Goal: Information Seeking & Learning: Learn about a topic

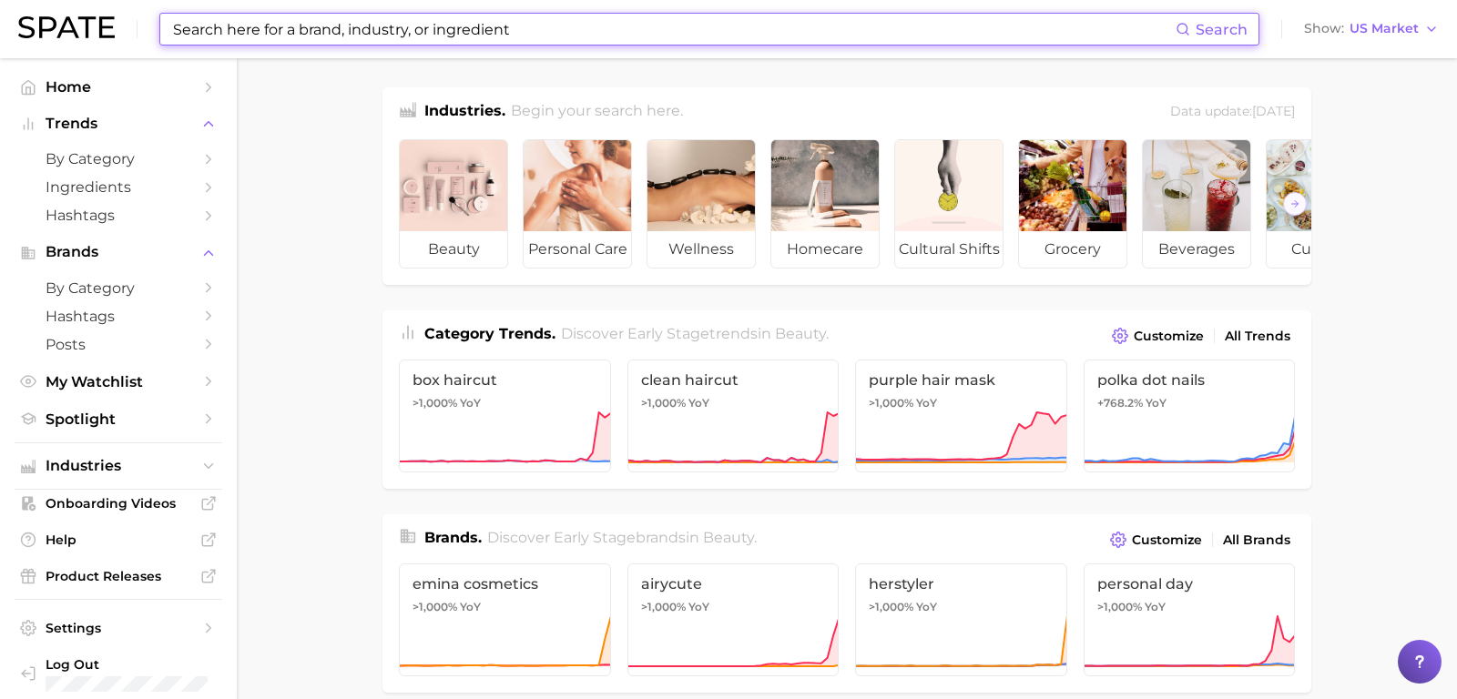
click at [357, 27] on input at bounding box center [673, 29] width 1004 height 31
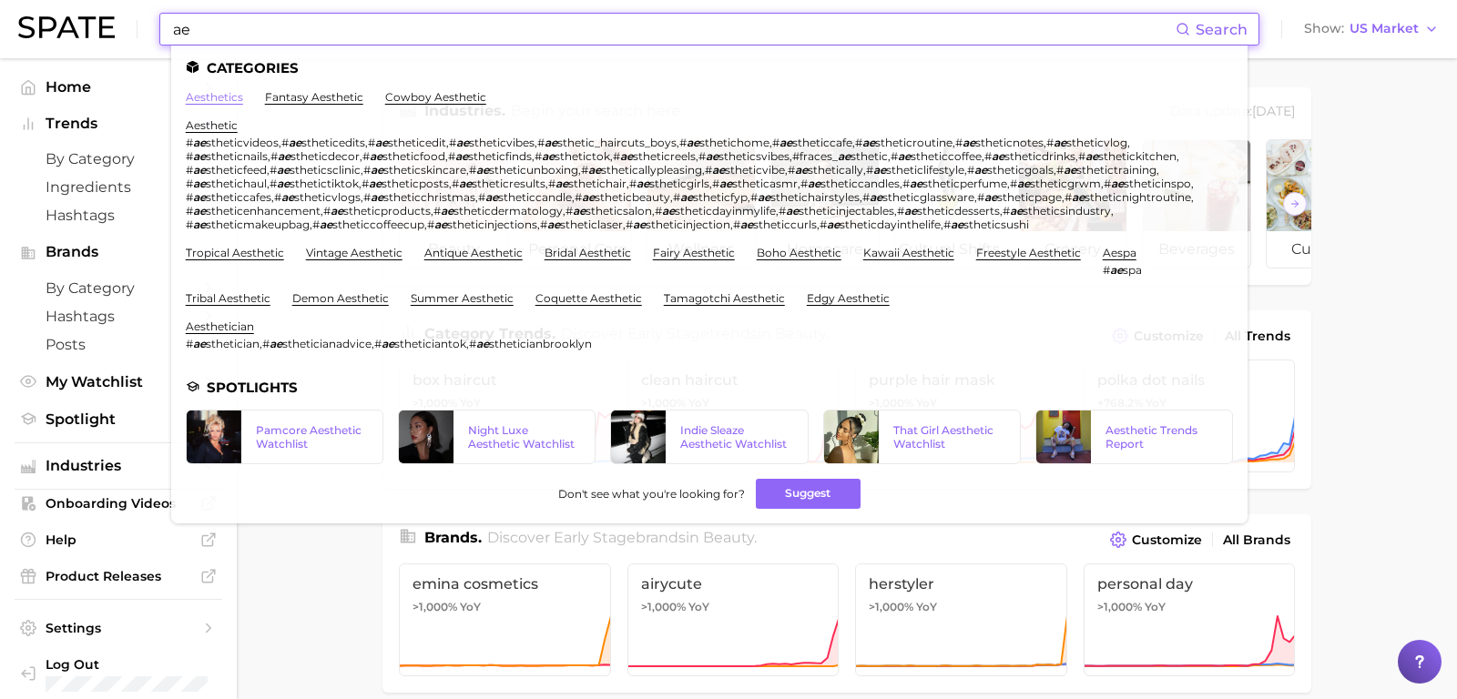
type input "ae"
click at [190, 101] on link "aesthetics" at bounding box center [214, 97] width 57 height 14
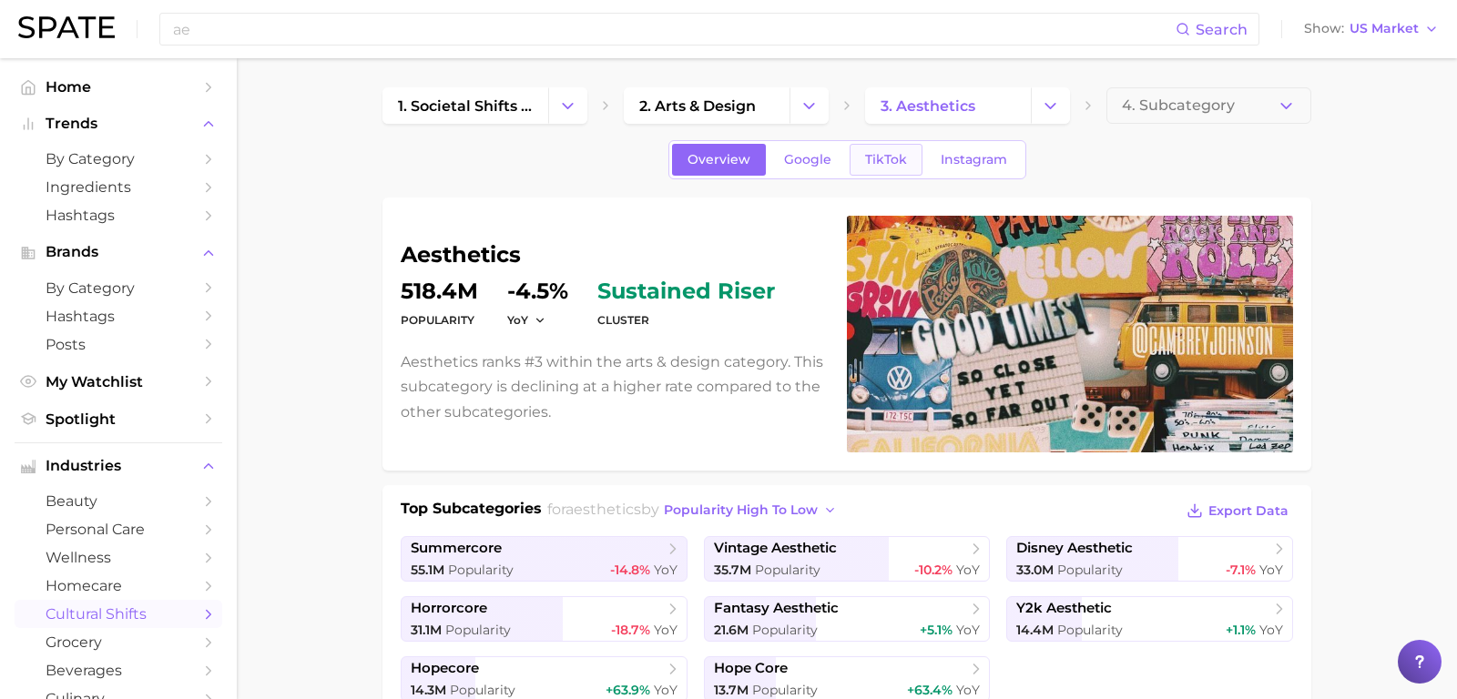
click at [901, 162] on span "TikTok" at bounding box center [886, 159] width 42 height 15
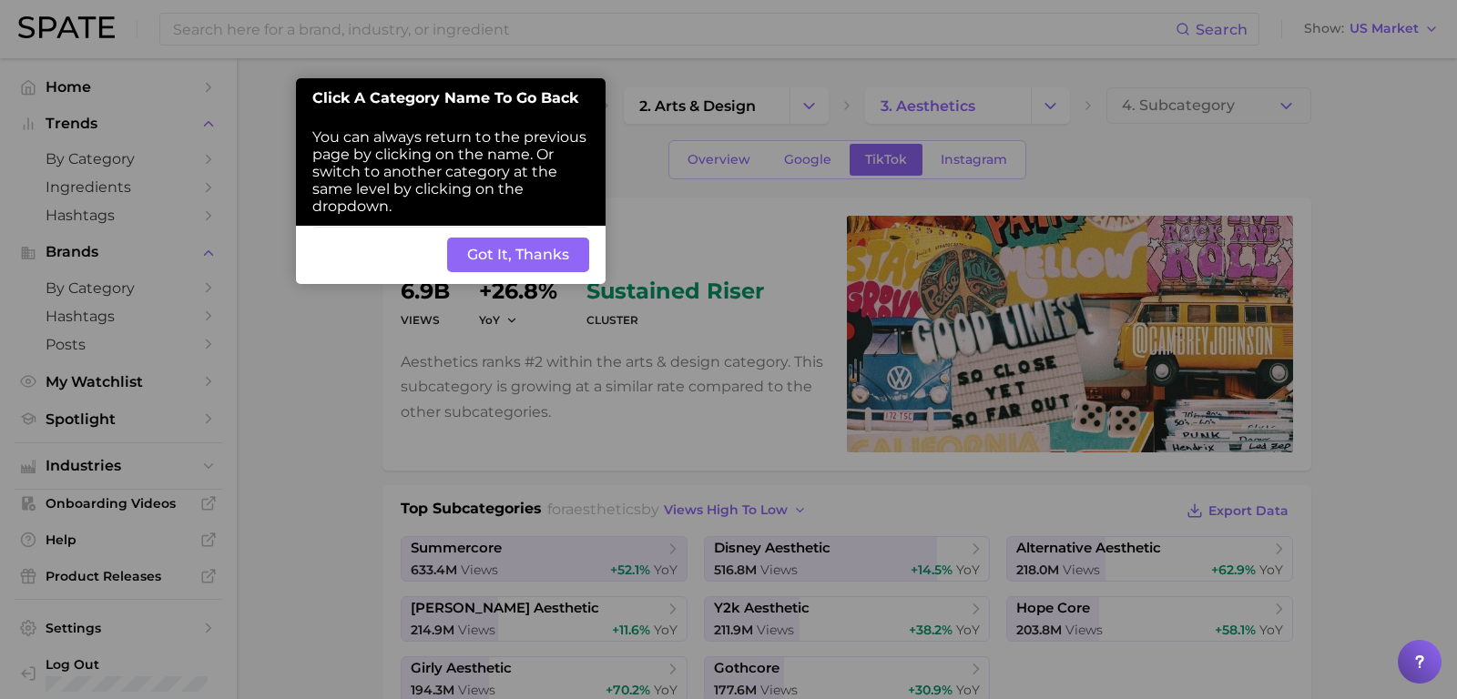
click at [486, 272] on button "Got It, Thanks" at bounding box center [518, 255] width 142 height 35
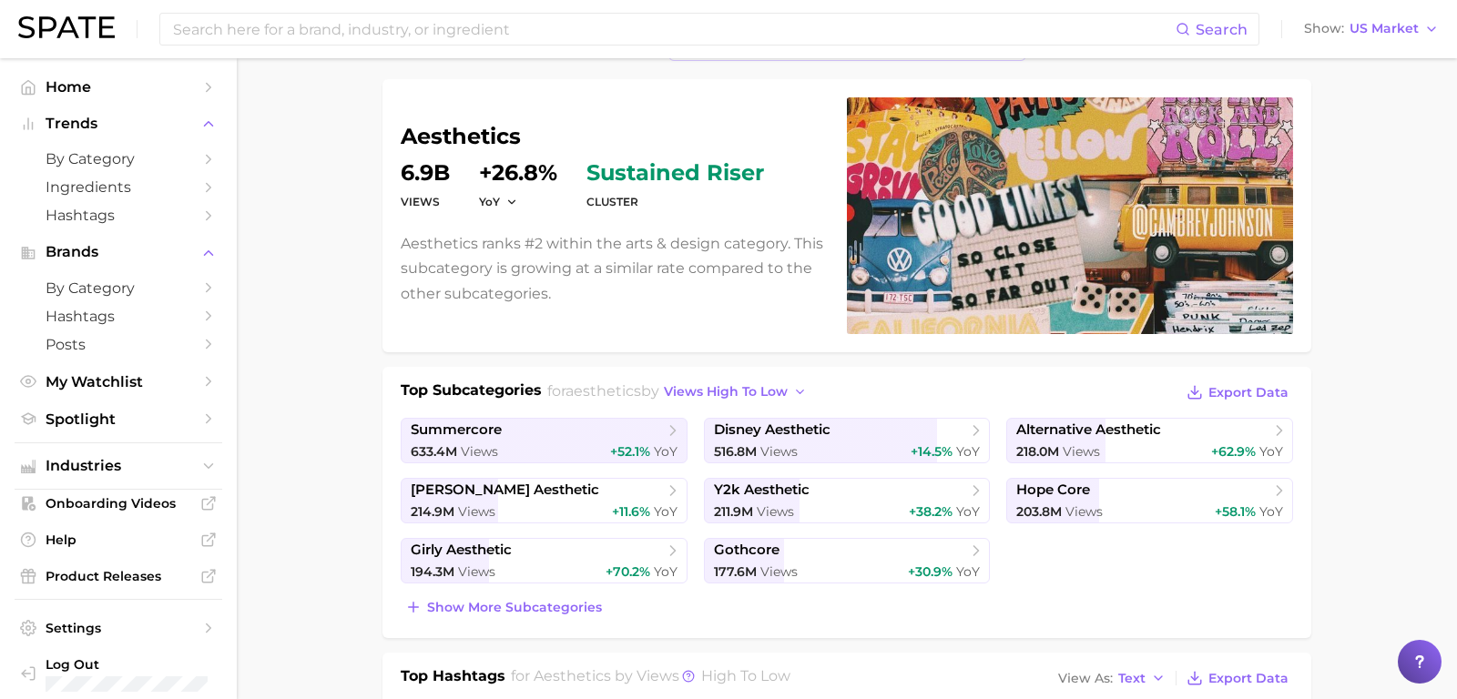
scroll to position [137, 0]
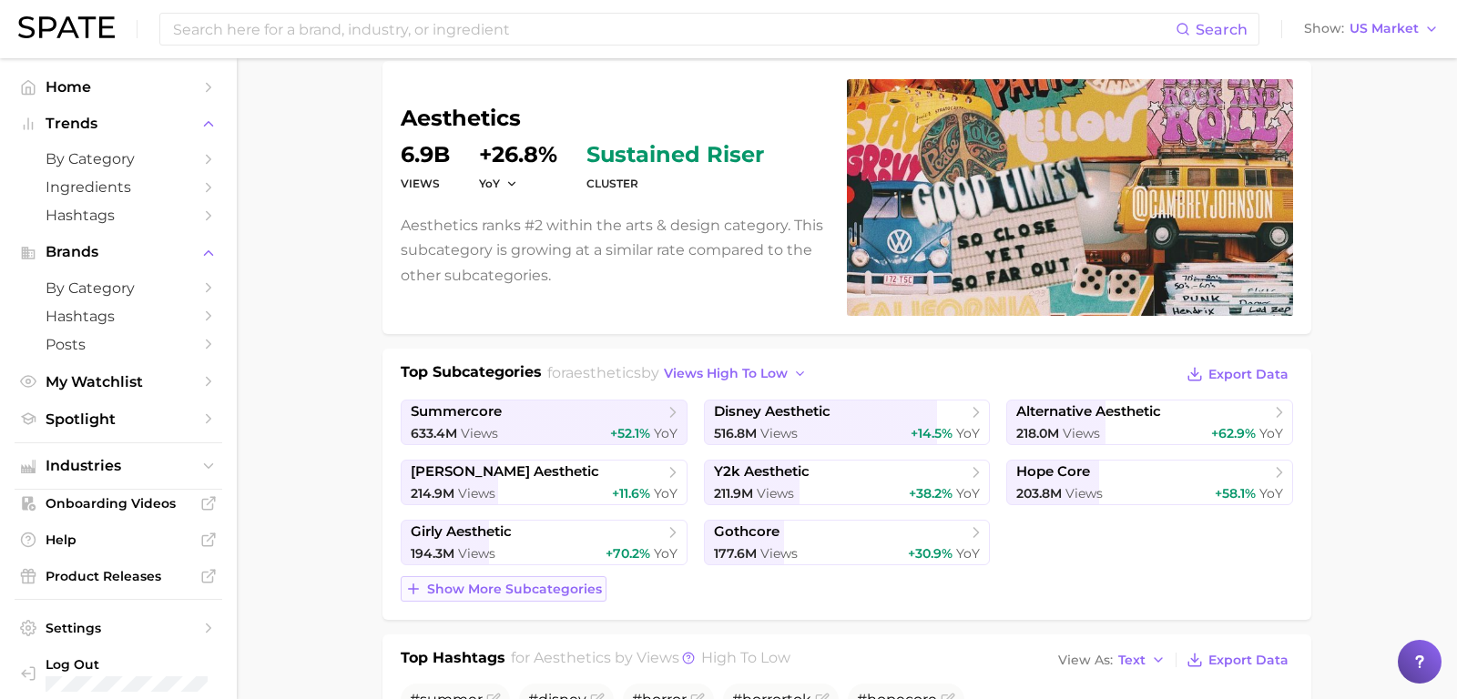
click at [525, 596] on button "Show more subcategories" at bounding box center [504, 588] width 206 height 25
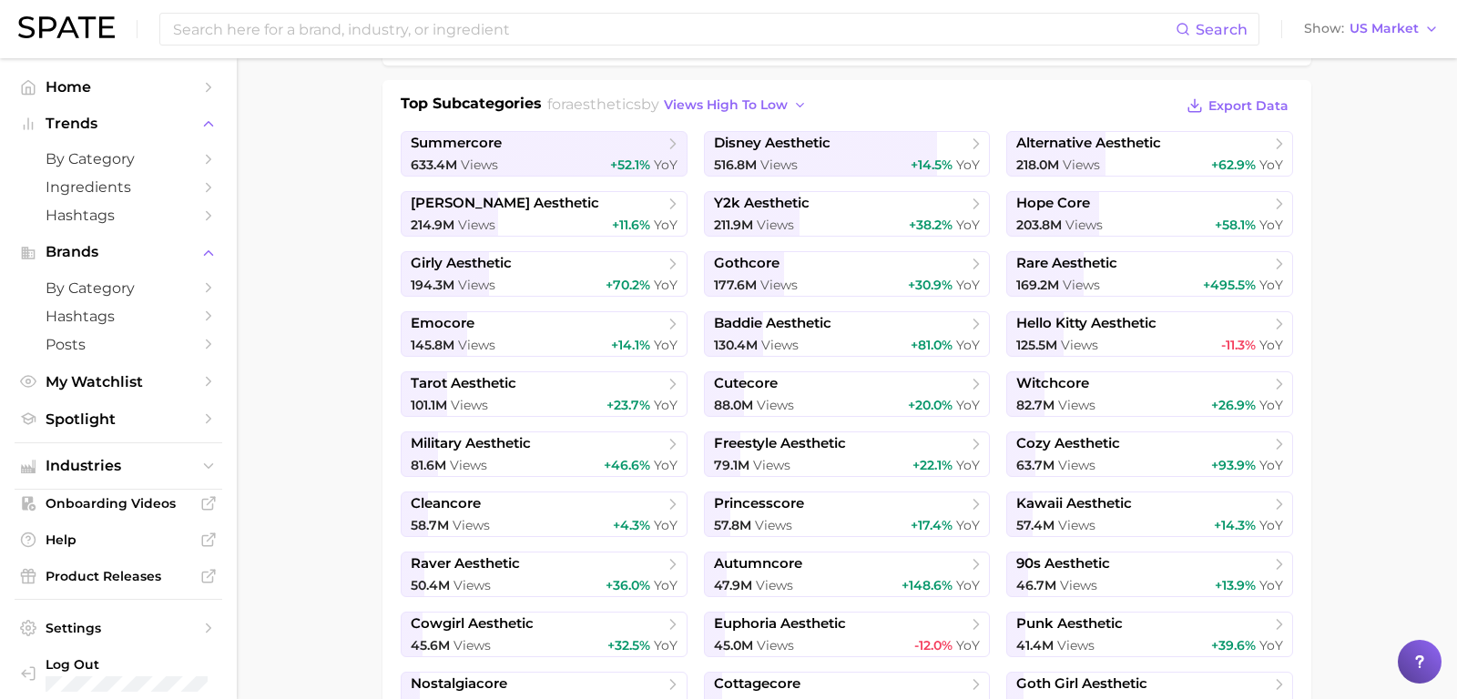
scroll to position [515, 0]
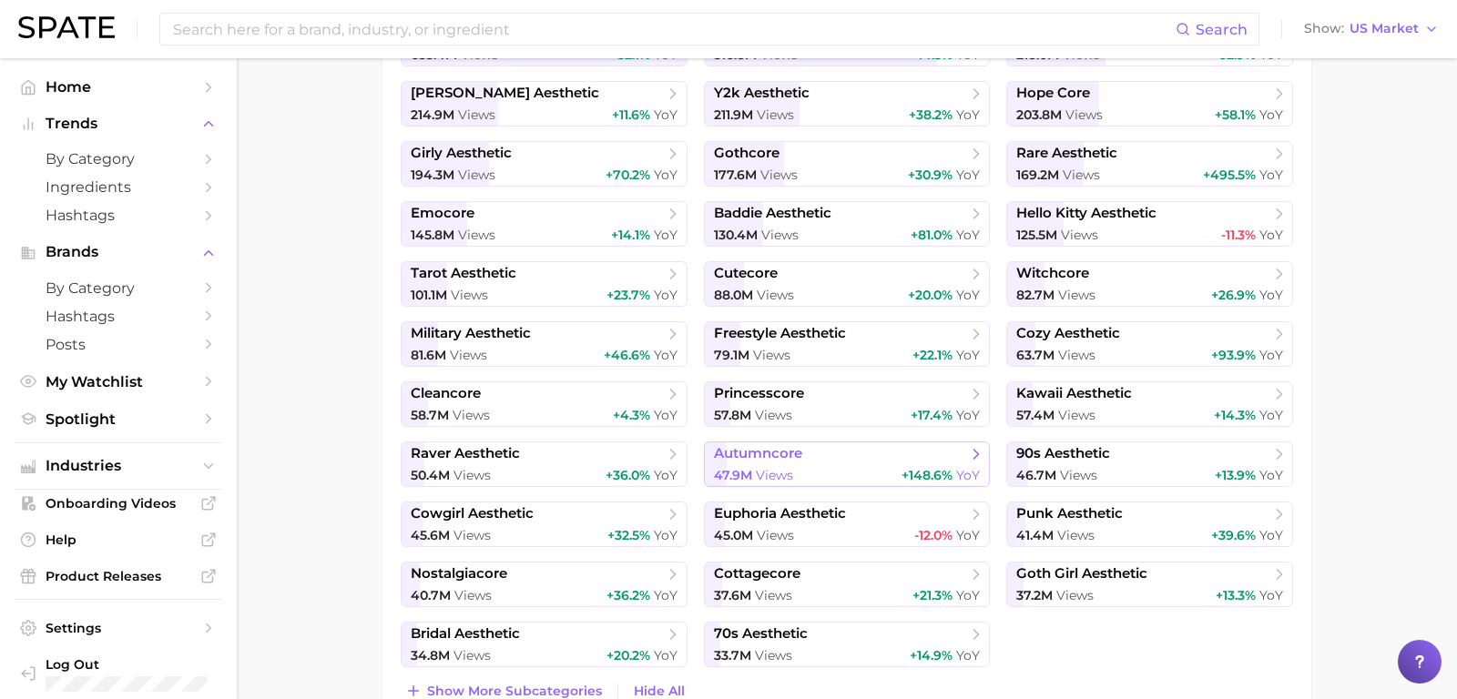
click at [800, 467] on div "47.9m Views +148.6% YoY" at bounding box center [847, 475] width 267 height 17
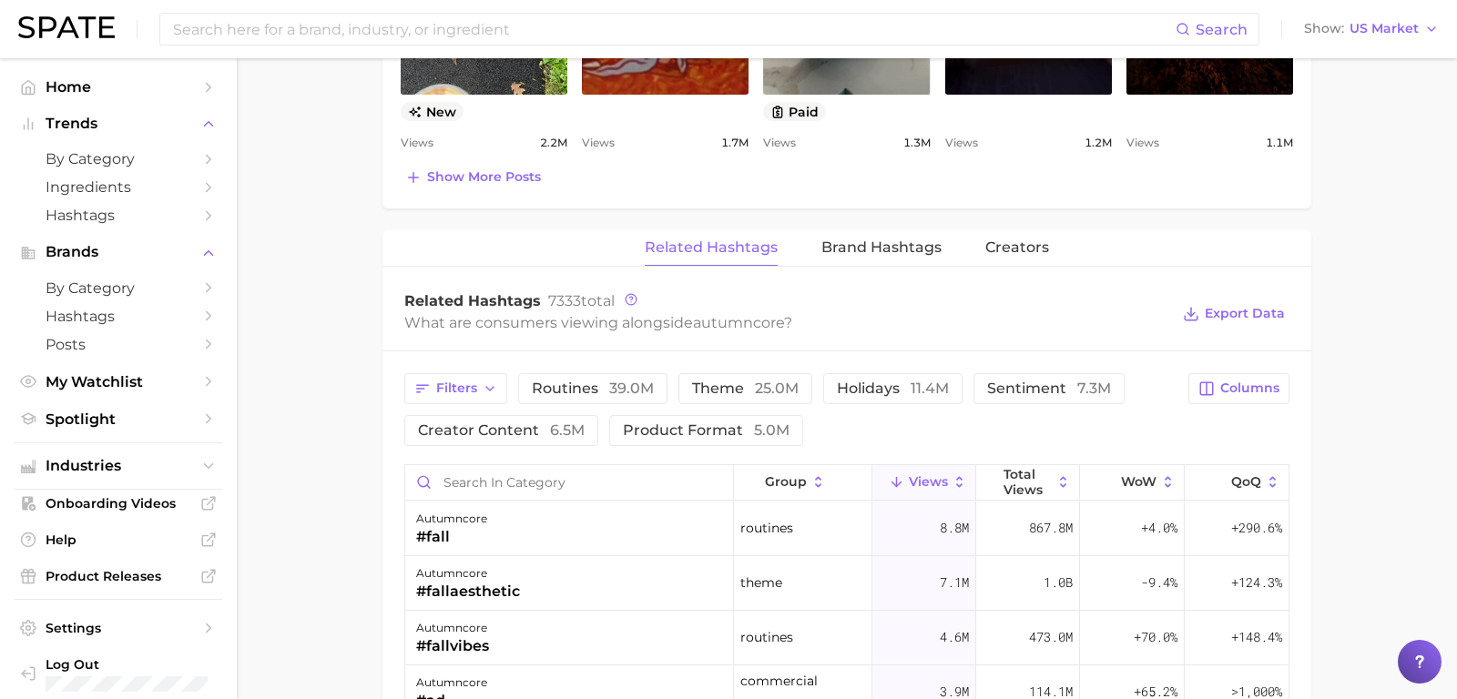
scroll to position [1250, 0]
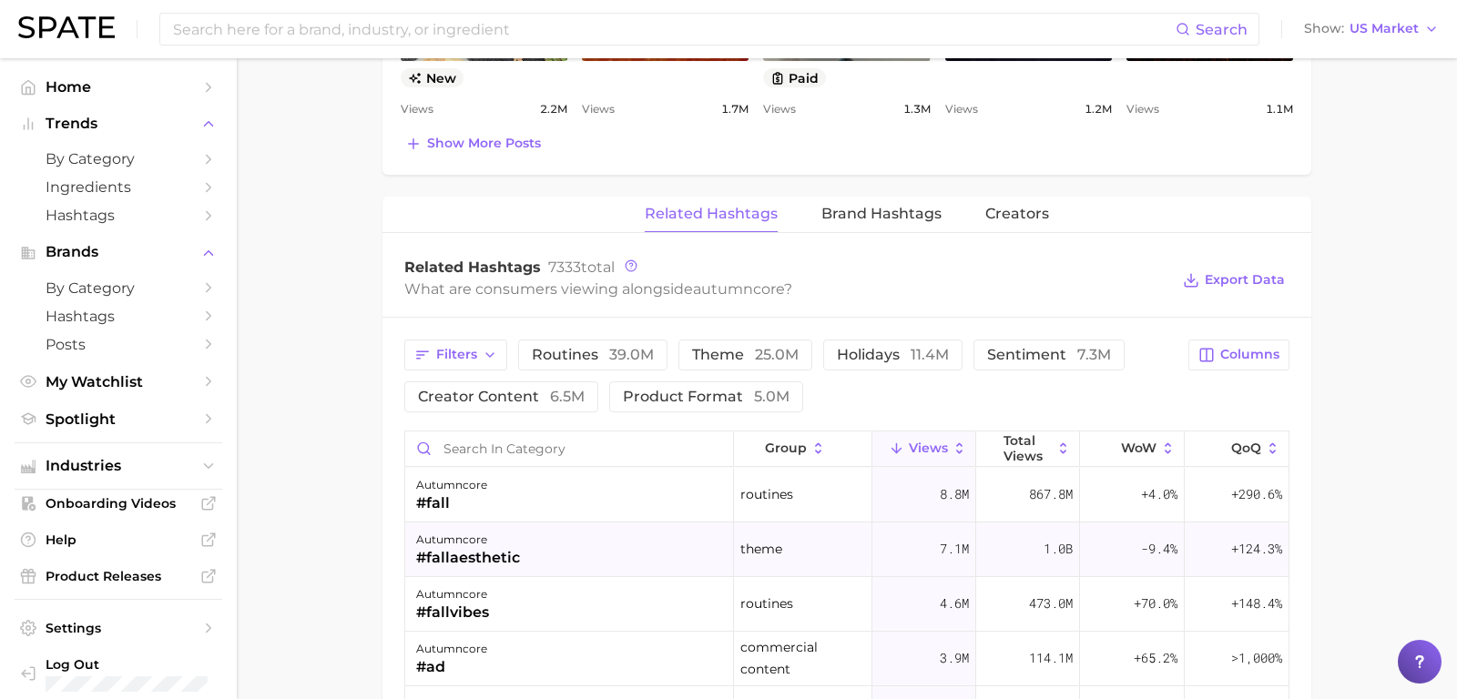
click at [494, 553] on div "#fallaesthetic" at bounding box center [468, 558] width 104 height 22
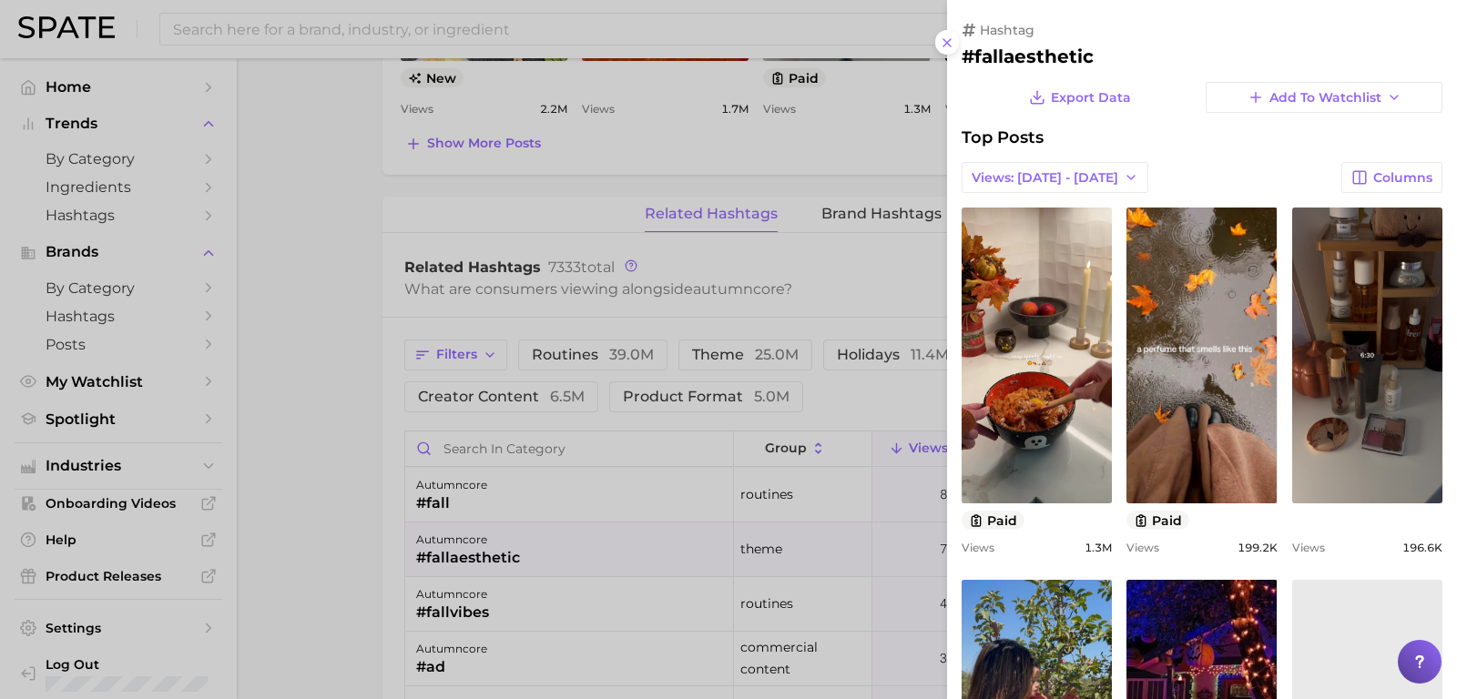
scroll to position [0, 0]
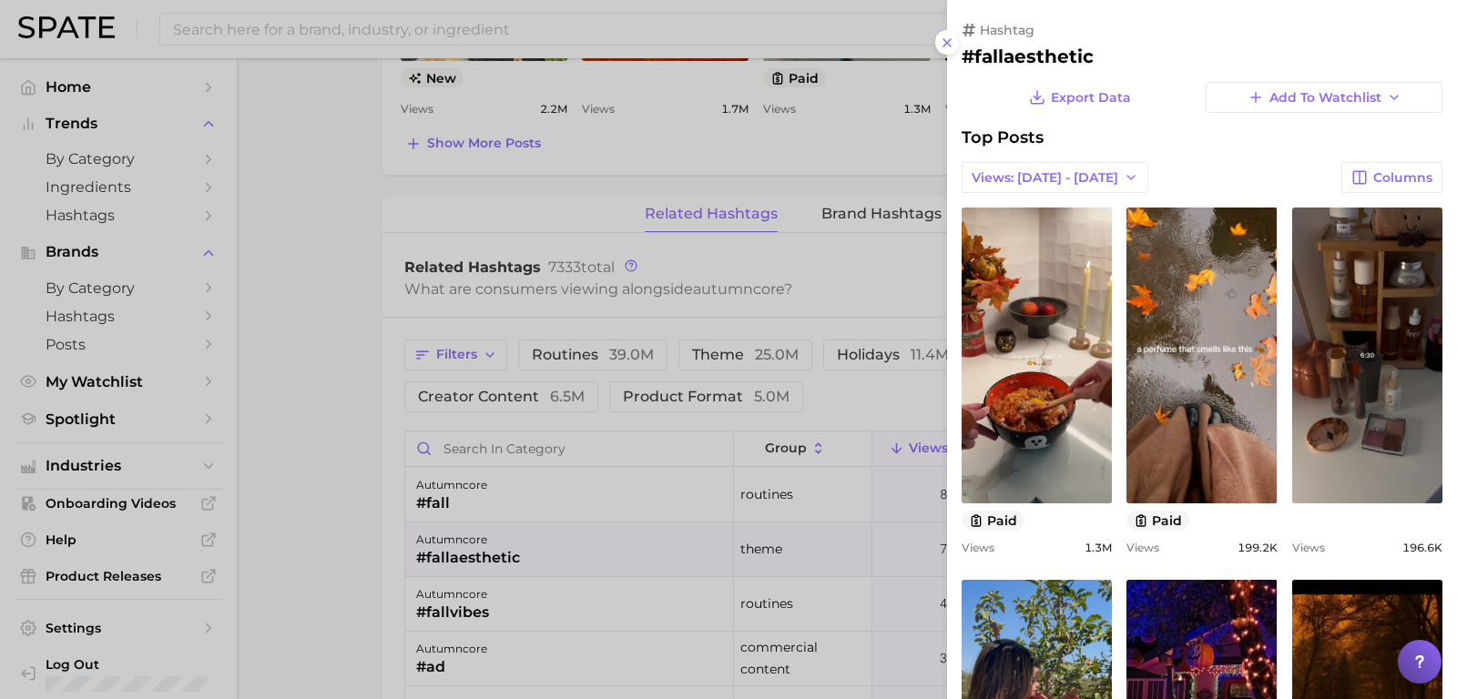
click at [494, 553] on div at bounding box center [728, 349] width 1457 height 699
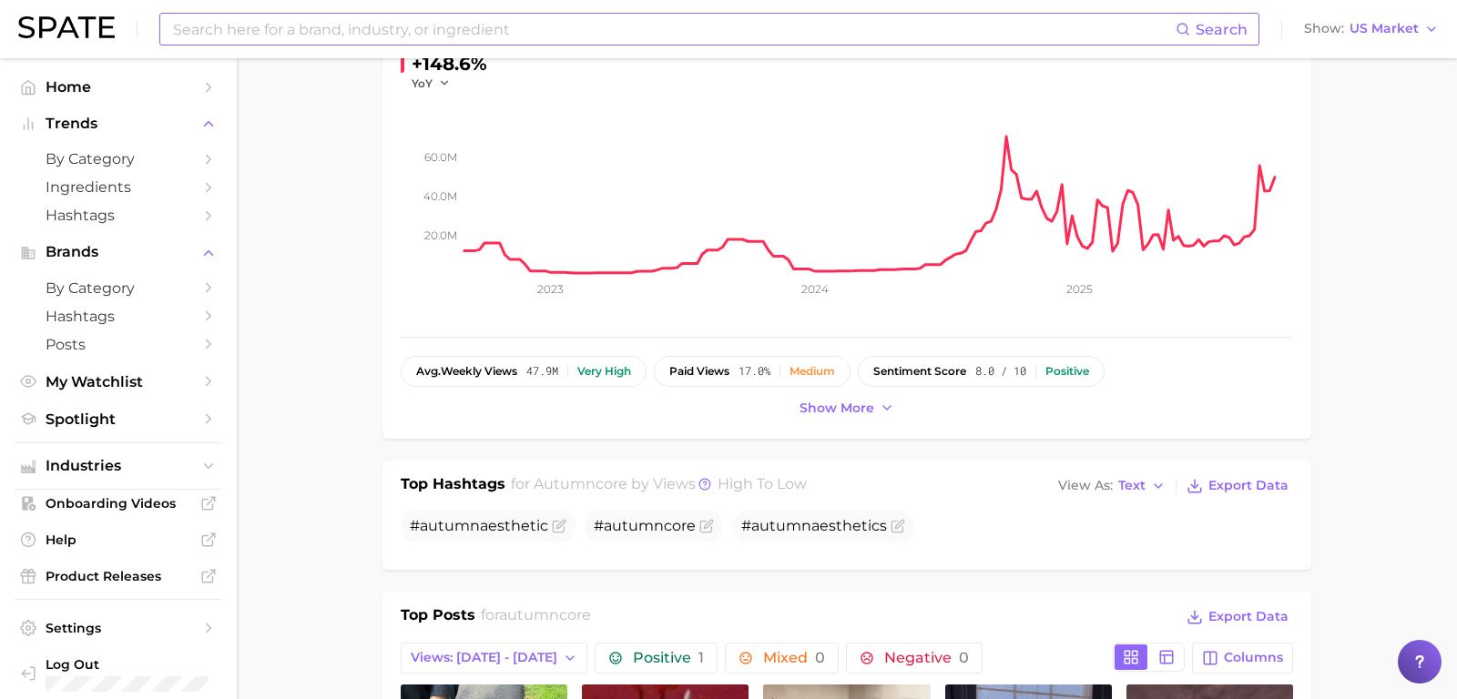
click at [254, 28] on input at bounding box center [673, 29] width 1004 height 31
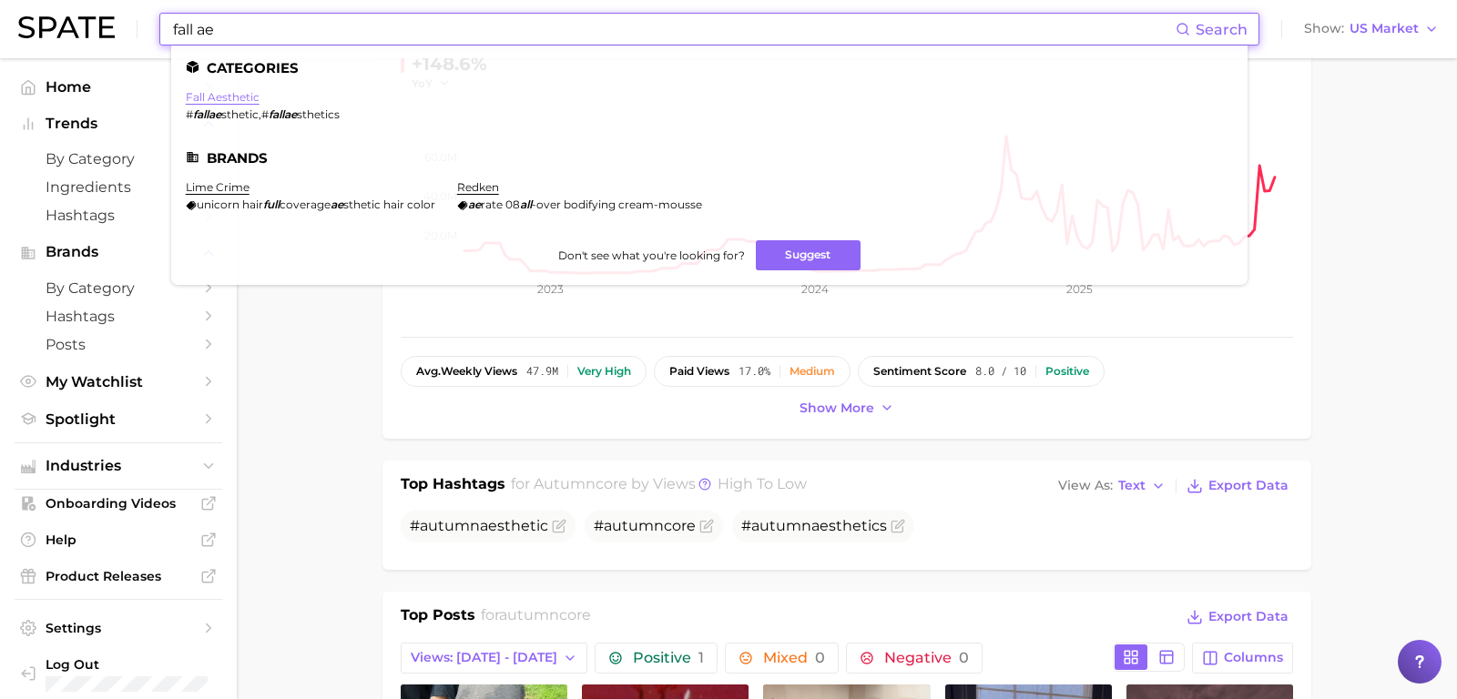
type input "fall ae"
click at [213, 102] on link "fall aesthetic" at bounding box center [223, 97] width 74 height 14
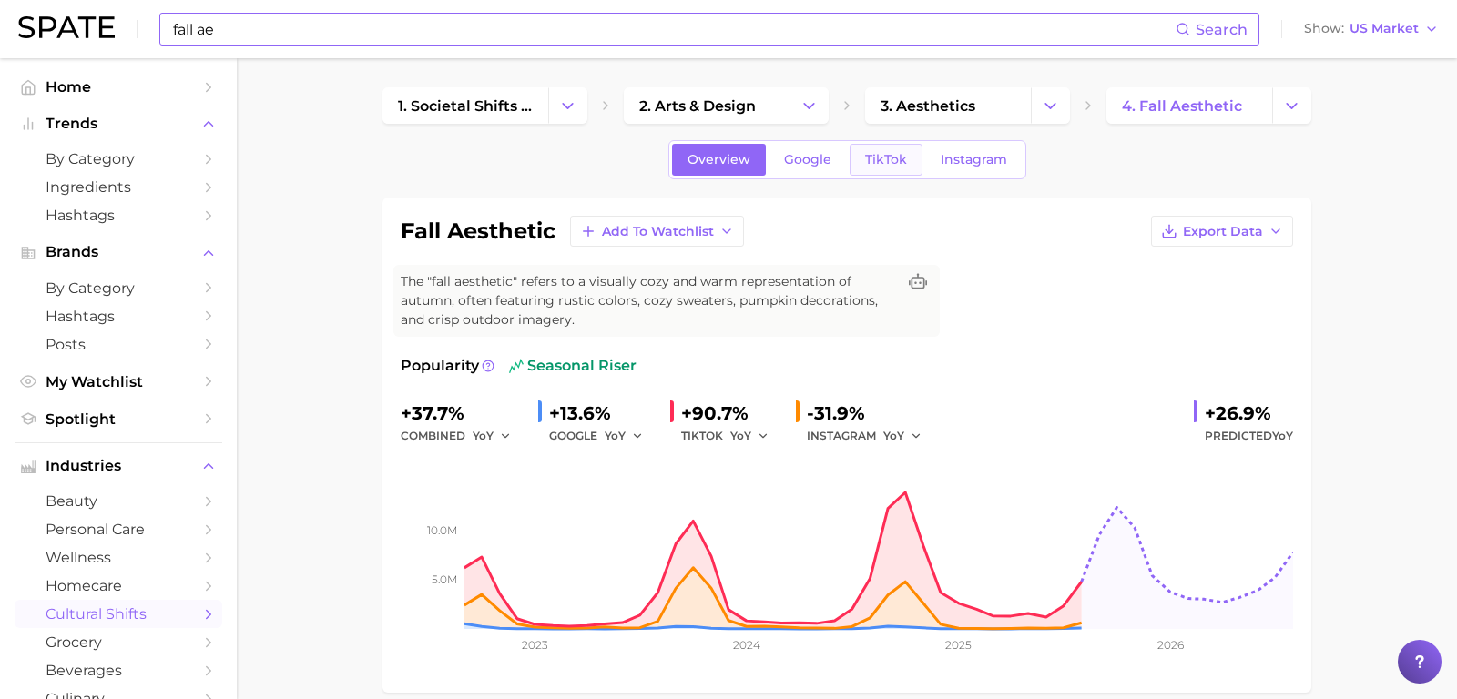
click at [885, 165] on span "TikTok" at bounding box center [886, 159] width 42 height 15
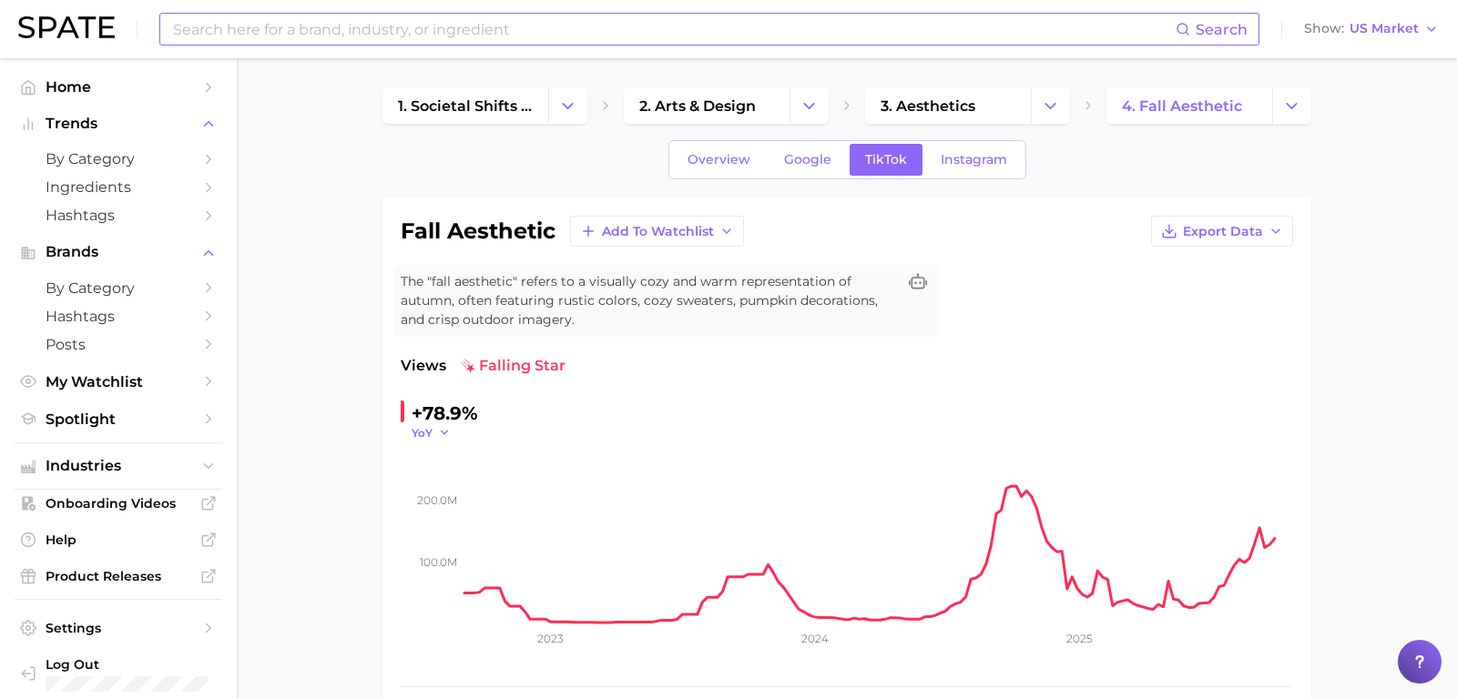
click at [438, 431] on icon "button" at bounding box center [444, 432] width 13 height 13
click at [453, 522] on span "MoM" at bounding box center [437, 523] width 32 height 15
click at [656, 57] on div "Search Show US Market" at bounding box center [728, 29] width 1421 height 58
click at [655, 38] on input at bounding box center [673, 29] width 1004 height 31
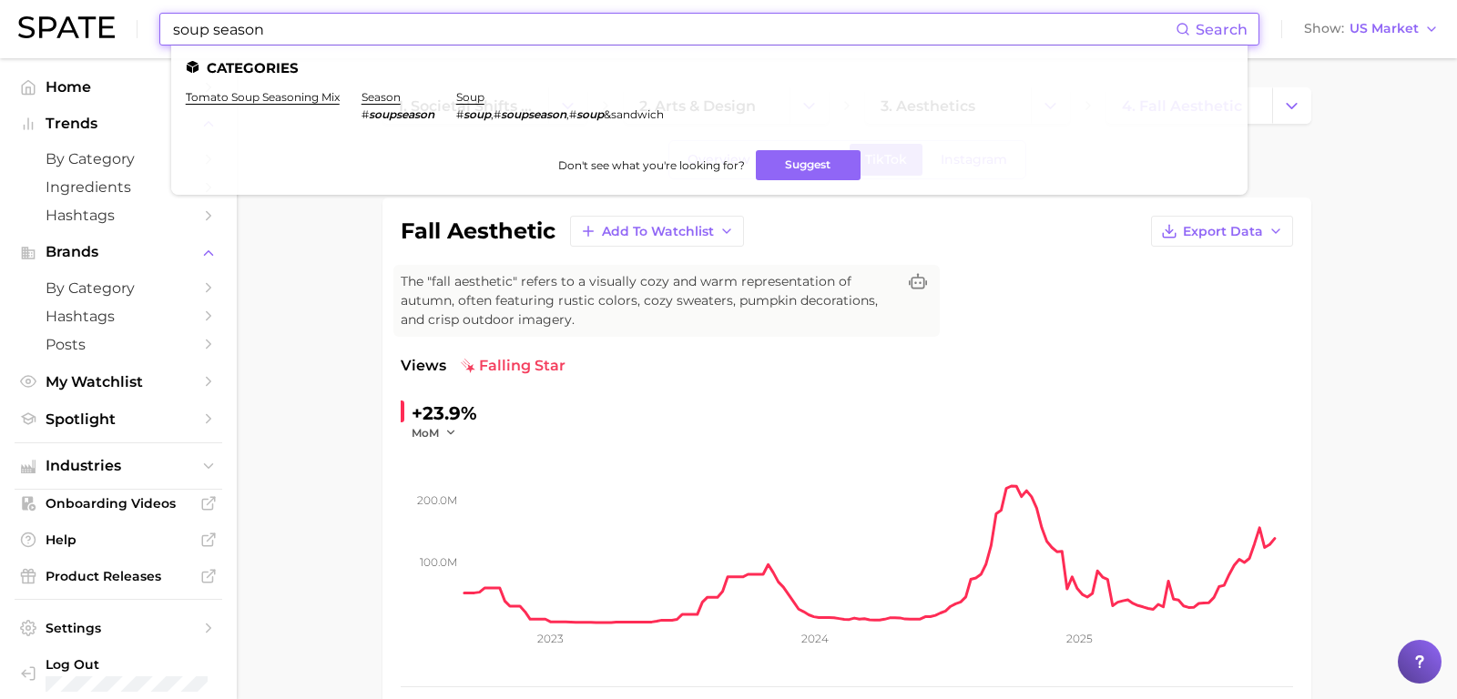
type input "soup season"
click at [611, 349] on div "fall aesthetic Add to Watchlist Export Data The "fall aesthetic" refers to a vi…" at bounding box center [847, 493] width 892 height 555
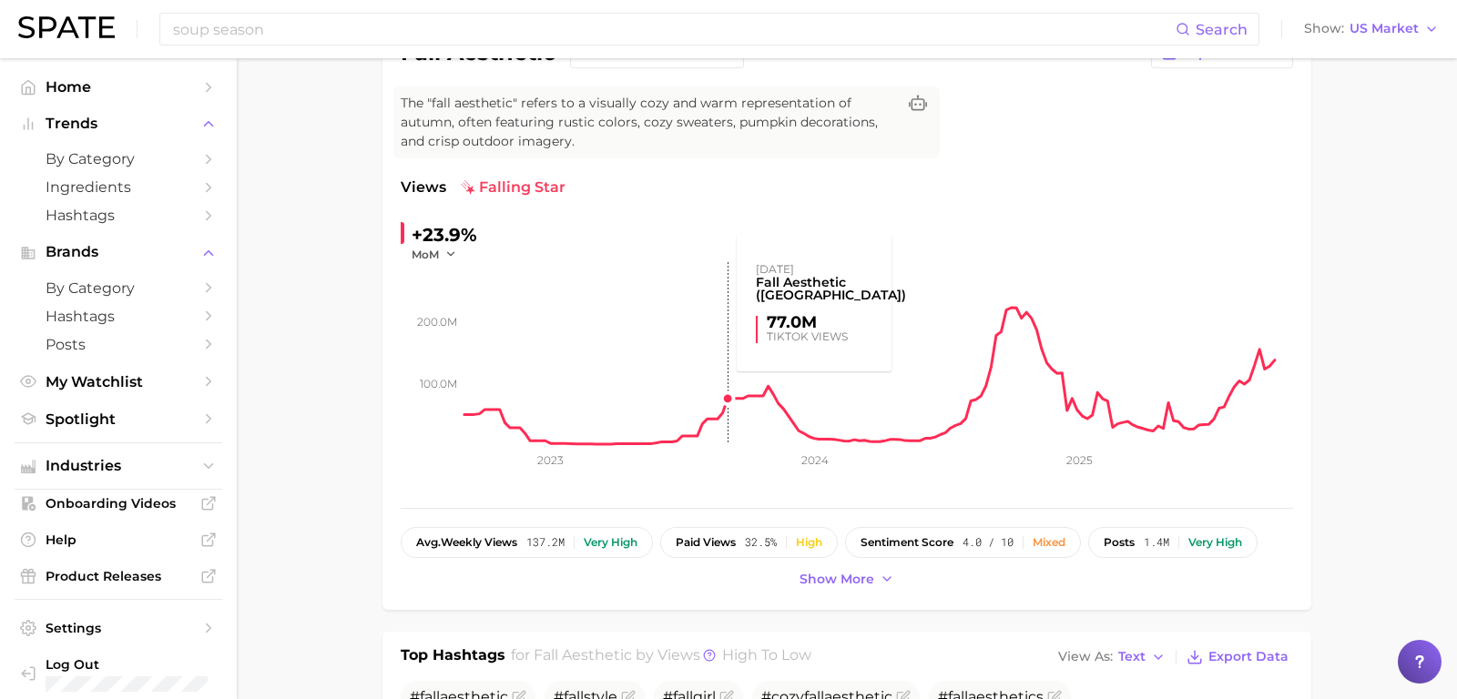
scroll to position [198, 0]
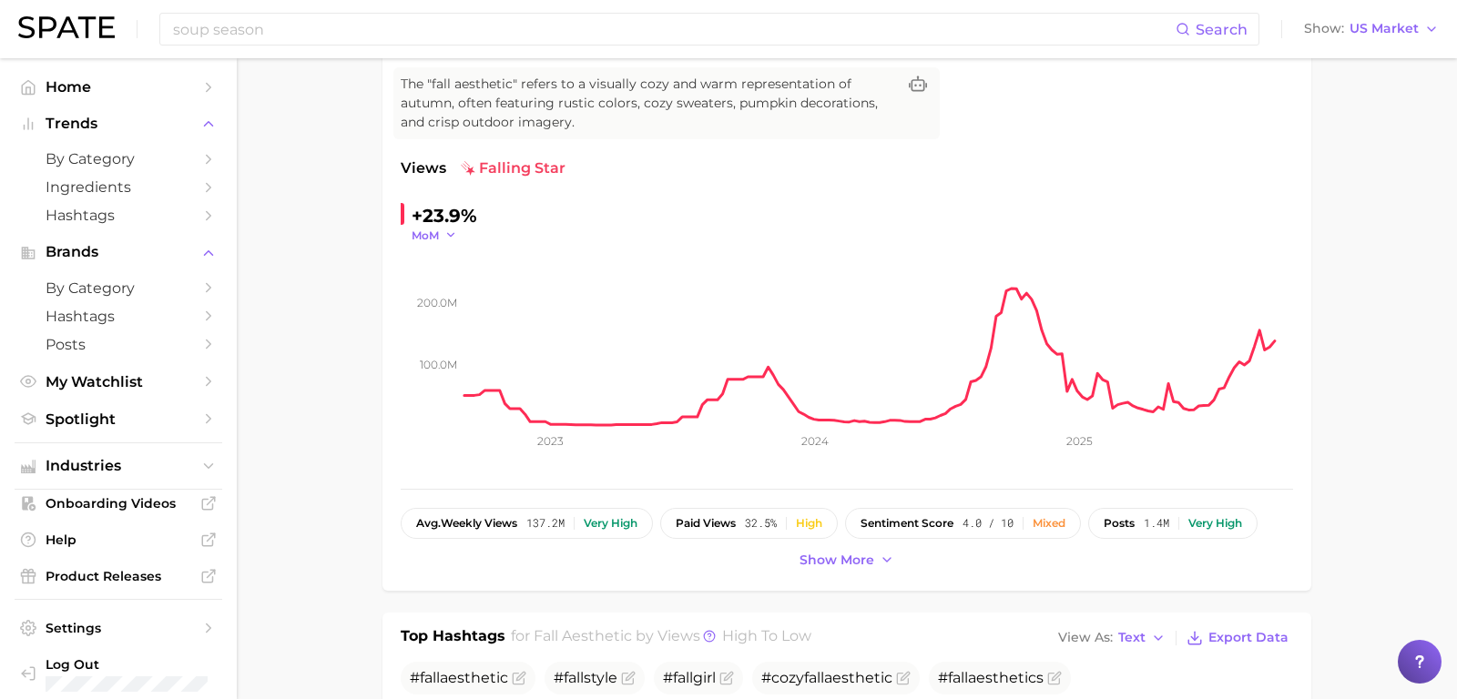
click at [453, 229] on icon "button" at bounding box center [450, 235] width 13 height 13
click at [478, 353] on button "WoW" at bounding box center [512, 359] width 200 height 33
click at [441, 234] on span "WoW" at bounding box center [428, 235] width 32 height 15
click at [446, 323] on span "MoM" at bounding box center [437, 326] width 32 height 15
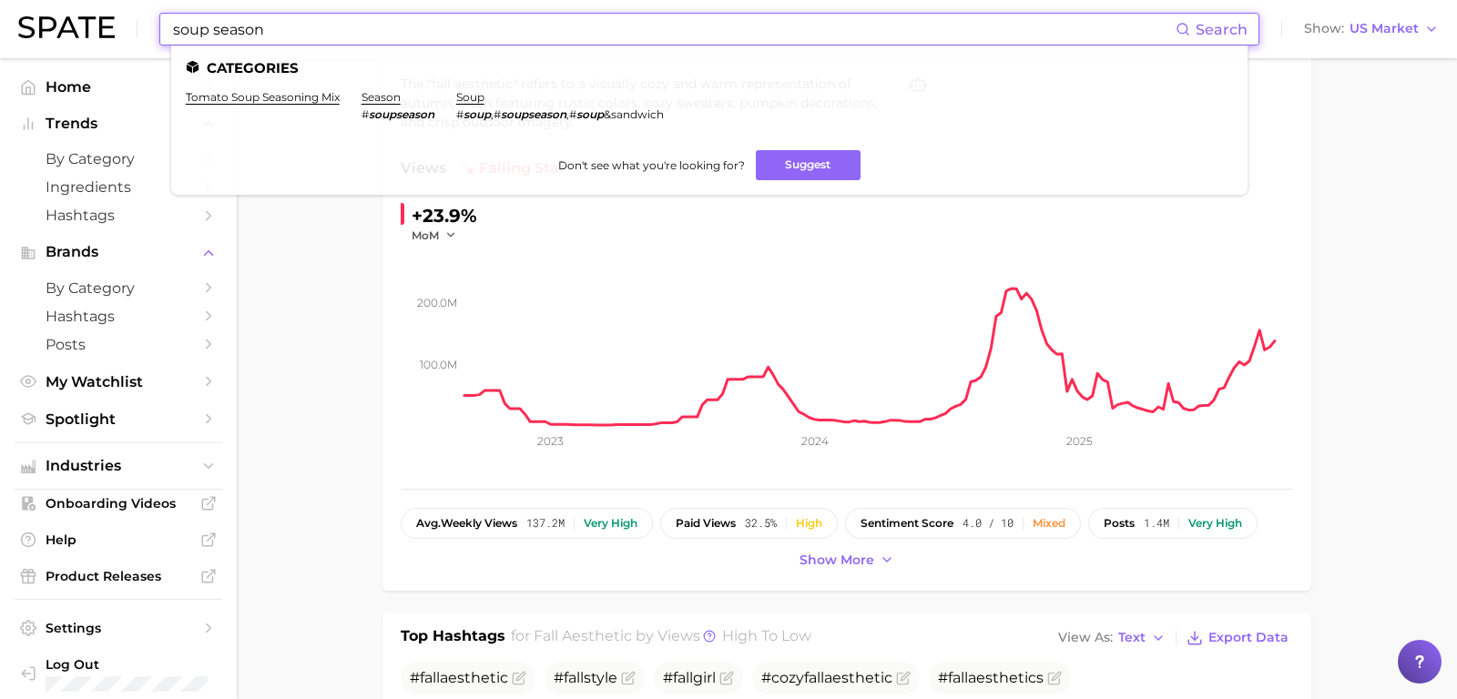
click at [499, 27] on input "soup season" at bounding box center [673, 29] width 1004 height 31
drag, startPoint x: 489, startPoint y: 33, endPoint x: 130, endPoint y: 34, distance: 358.8
click at [130, 34] on div "soup season Search Categories tomato soup seasoning mix season # soupseason sou…" at bounding box center [728, 29] width 1421 height 58
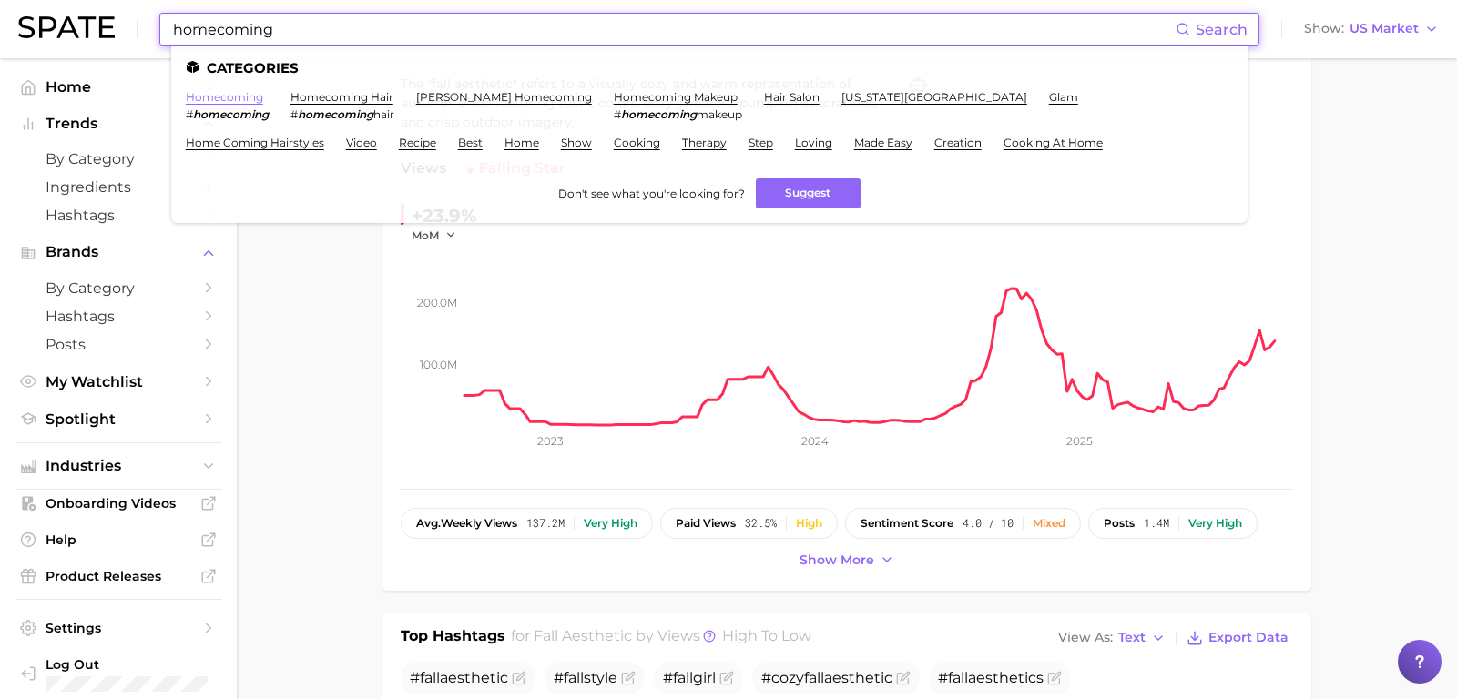
click at [229, 92] on link "homecoming" at bounding box center [224, 97] width 77 height 14
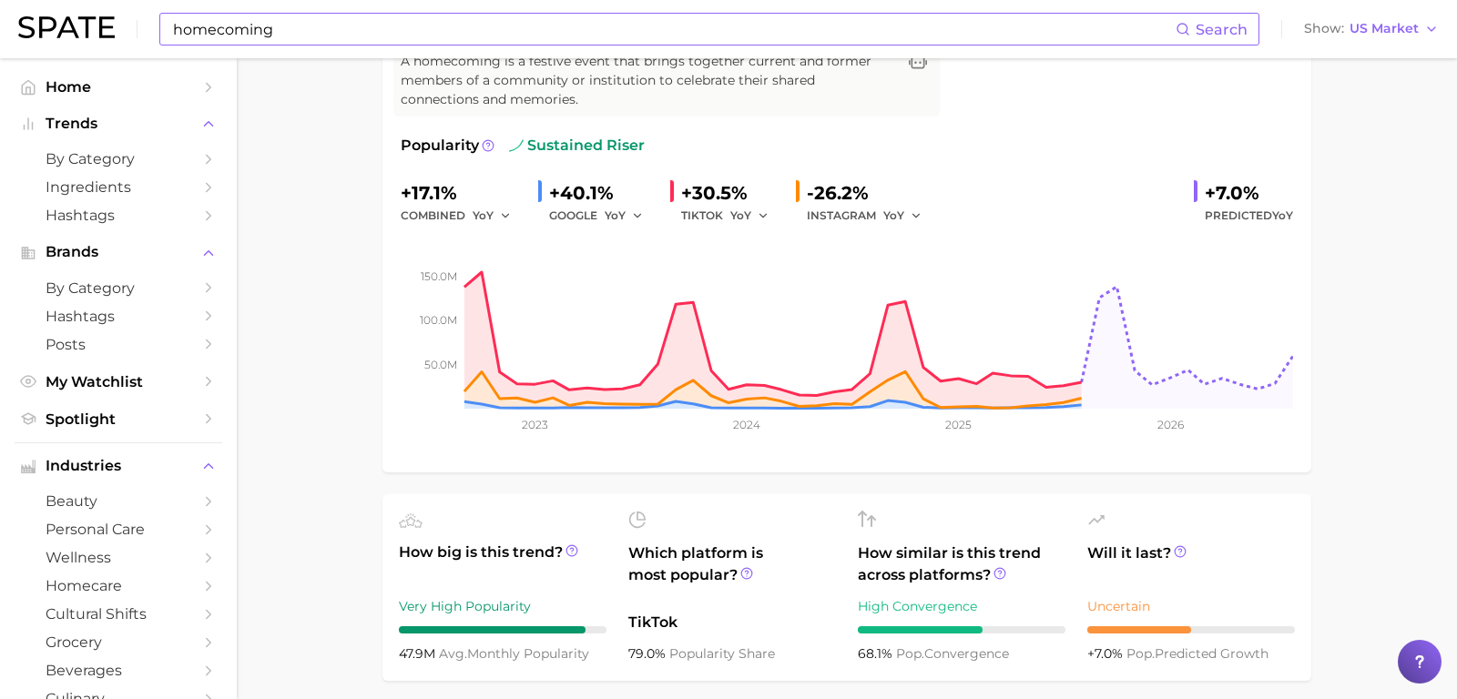
scroll to position [125, 0]
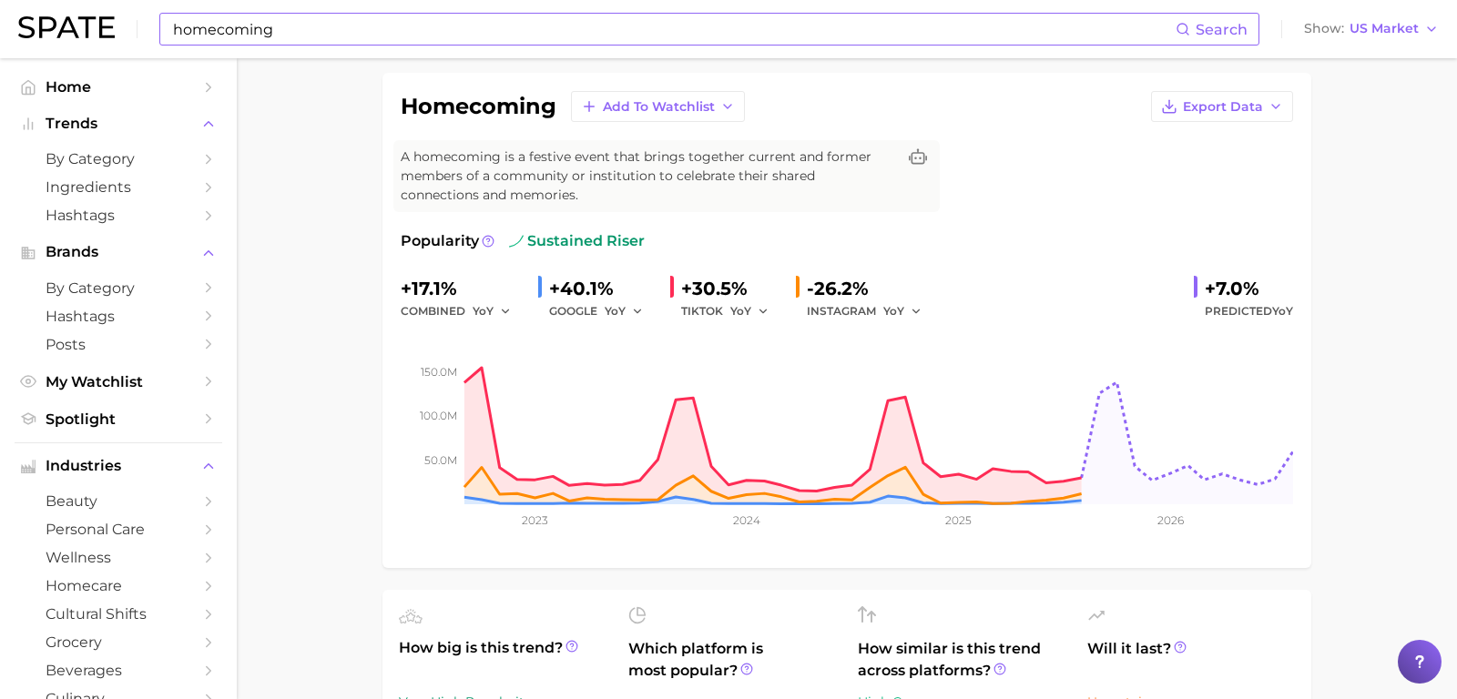
click at [489, 34] on input "homecoming" at bounding box center [673, 29] width 1004 height 31
type input "h"
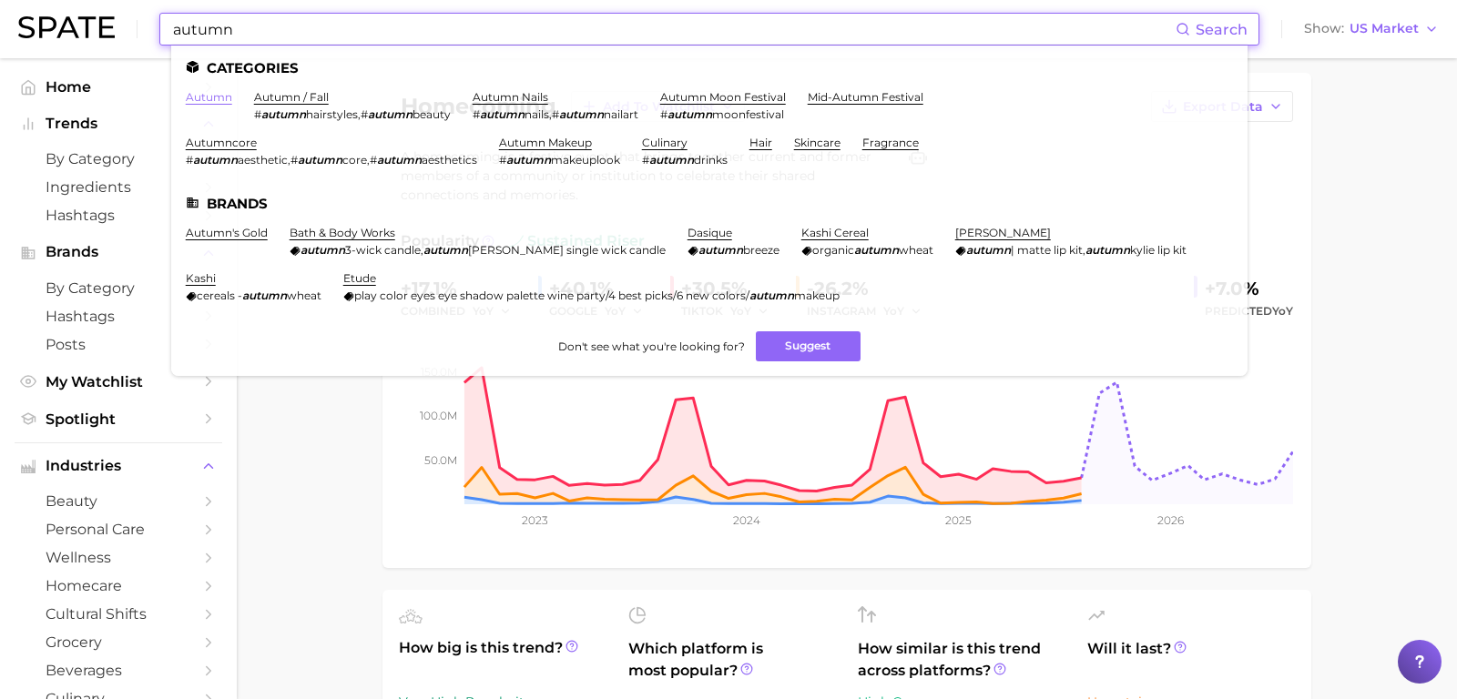
type input "autumn"
click at [222, 97] on link "autumn" at bounding box center [209, 97] width 46 height 14
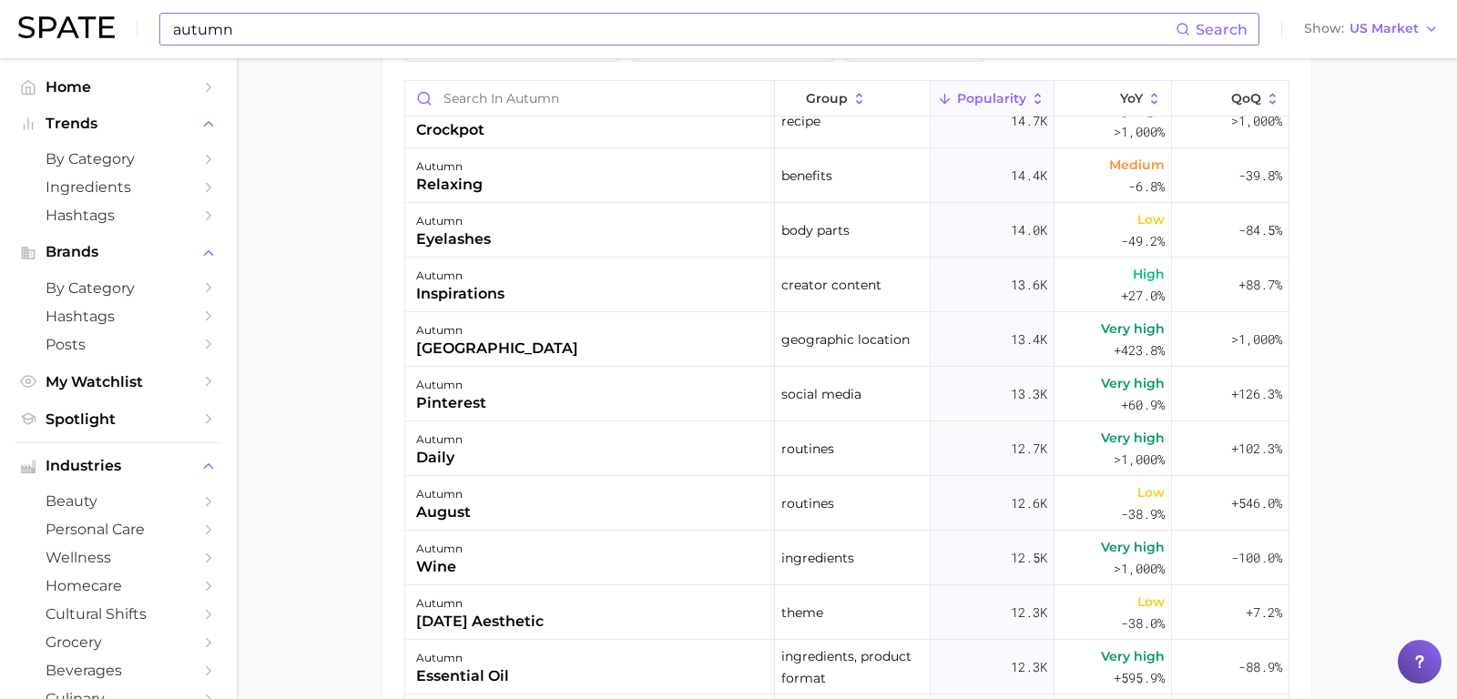
scroll to position [4163, 0]
